Goal: Information Seeking & Learning: Find specific fact

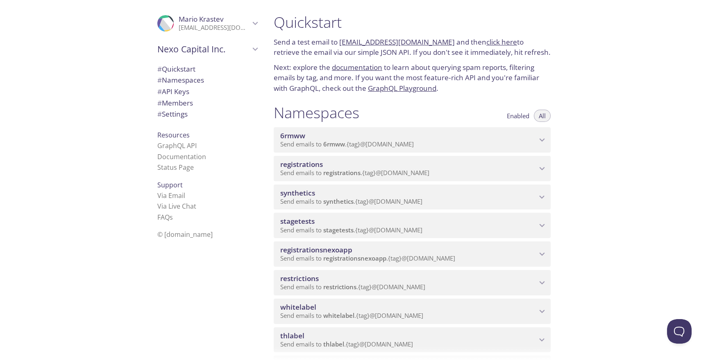
click at [384, 168] on span "registrations" at bounding box center [408, 164] width 256 height 9
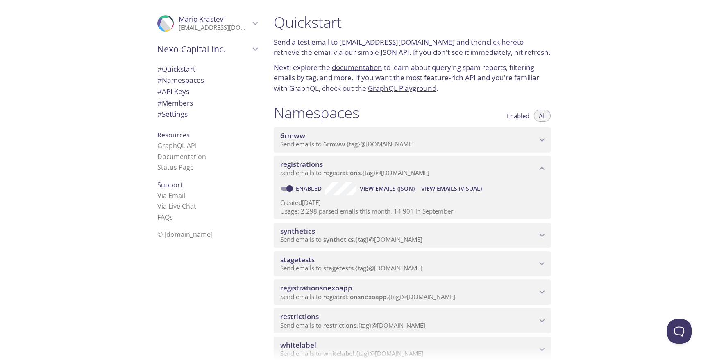
click at [448, 188] on span "View Emails (Visual)" at bounding box center [451, 189] width 61 height 10
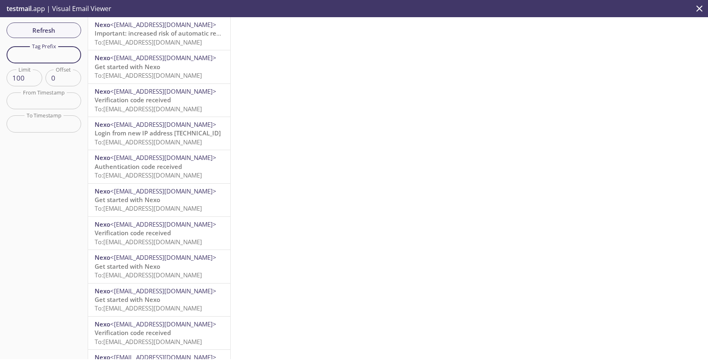
click at [64, 52] on input "text" at bounding box center [44, 54] width 75 height 17
paste input "auto-45070369-synthetic-tests"
type input "auto-45070369-synthetic-tests"
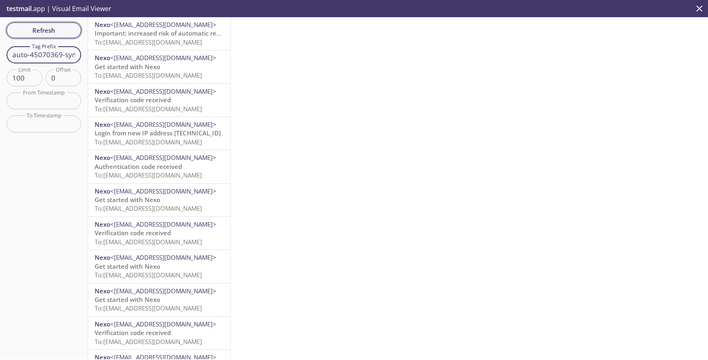
click at [64, 30] on span "Refresh" at bounding box center [43, 30] width 61 height 11
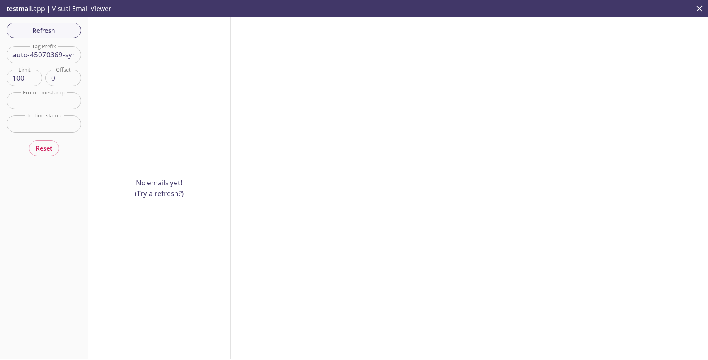
click at [64, 38] on div "Refresh Filters Tag Prefix auto-45070369-synthetic-tests Tag Prefix Limit 100 L…" at bounding box center [44, 188] width 88 height 342
click at [65, 27] on span "Refresh" at bounding box center [43, 30] width 61 height 11
click at [140, 27] on span "<[EMAIL_ADDRESS][DOMAIN_NAME]>" at bounding box center [163, 24] width 106 height 8
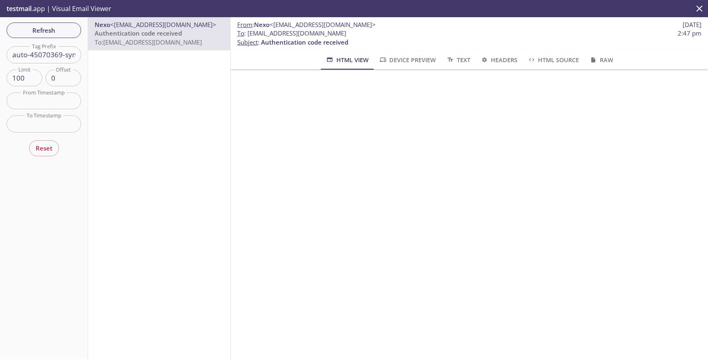
click at [68, 22] on div "Refresh Filters Tag Prefix auto-45070369-synthetic-tests Tag Prefix Limit 100 L…" at bounding box center [44, 188] width 88 height 342
click at [57, 32] on span "Refresh" at bounding box center [43, 30] width 61 height 11
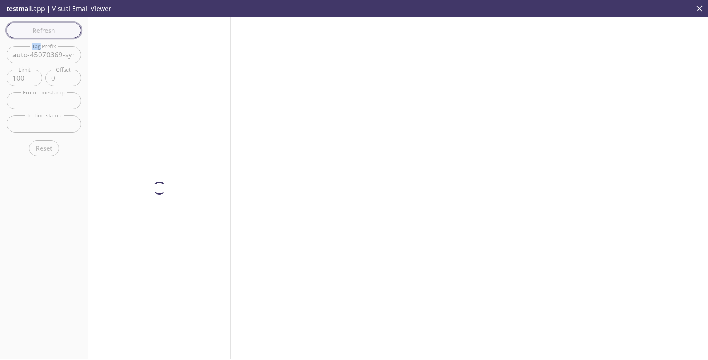
click at [57, 32] on div "Refresh Filters Tag Prefix auto-45070369-synthetic-tests Tag Prefix Limit 100 L…" at bounding box center [44, 188] width 88 height 342
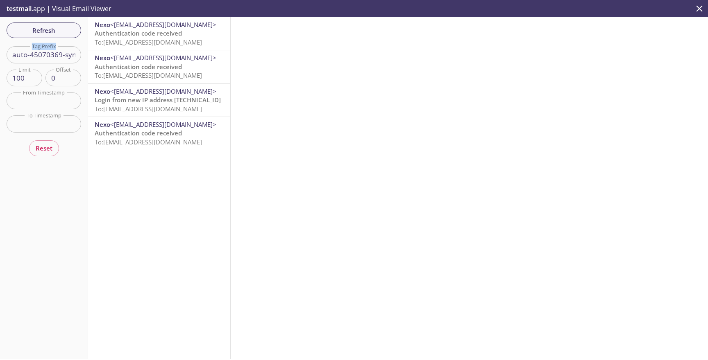
click at [160, 40] on span "To: [EMAIL_ADDRESS][DOMAIN_NAME]" at bounding box center [148, 42] width 107 height 8
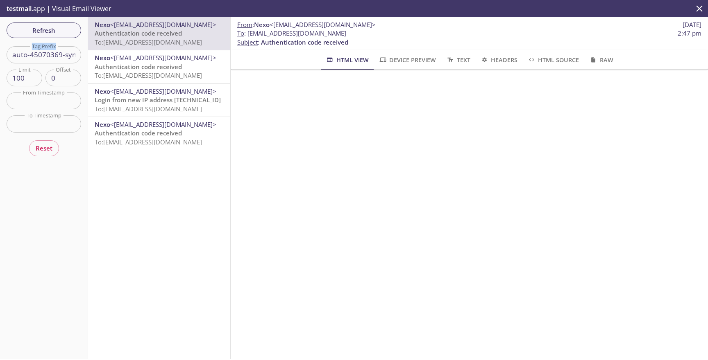
drag, startPoint x: 276, startPoint y: 34, endPoint x: 431, endPoint y: 33, distance: 155.6
click at [431, 33] on span "To : [EMAIL_ADDRESS][DOMAIN_NAME] 2:47 pm" at bounding box center [469, 33] width 464 height 9
copy span "[EMAIL_ADDRESS][DOMAIN_NAME]"
